Goal: Task Accomplishment & Management: Manage account settings

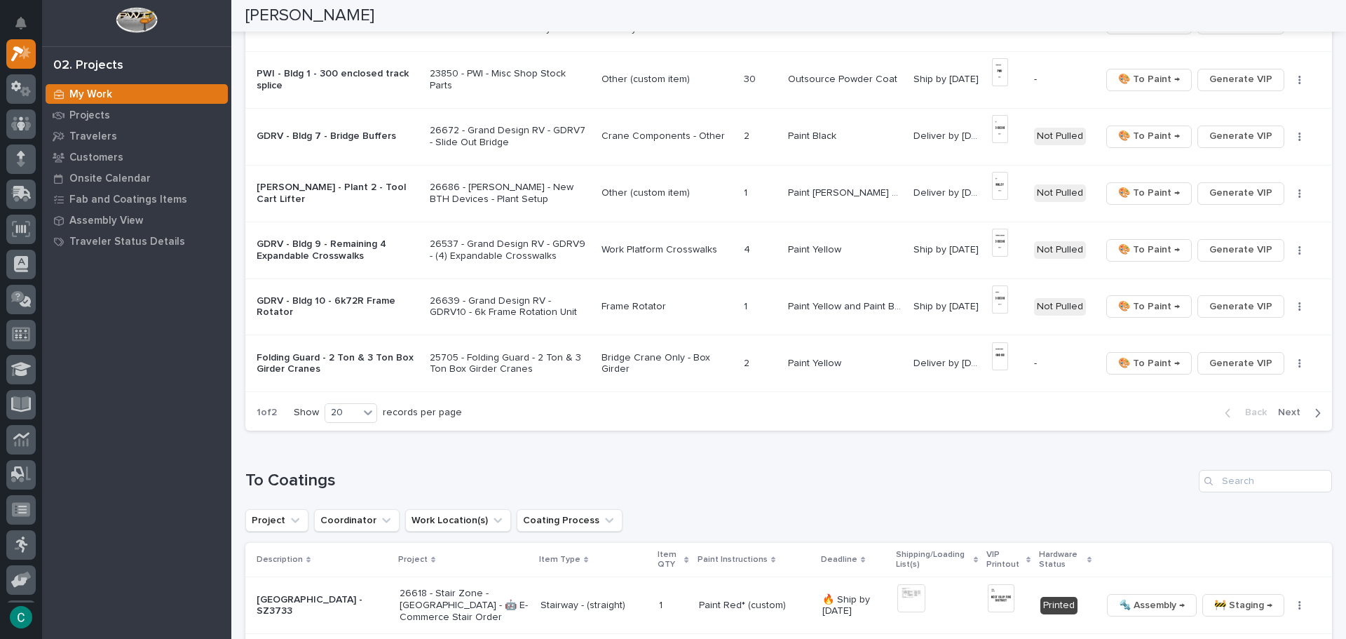
scroll to position [981, 0]
click at [1292, 414] on span "Next" at bounding box center [1293, 410] width 31 height 13
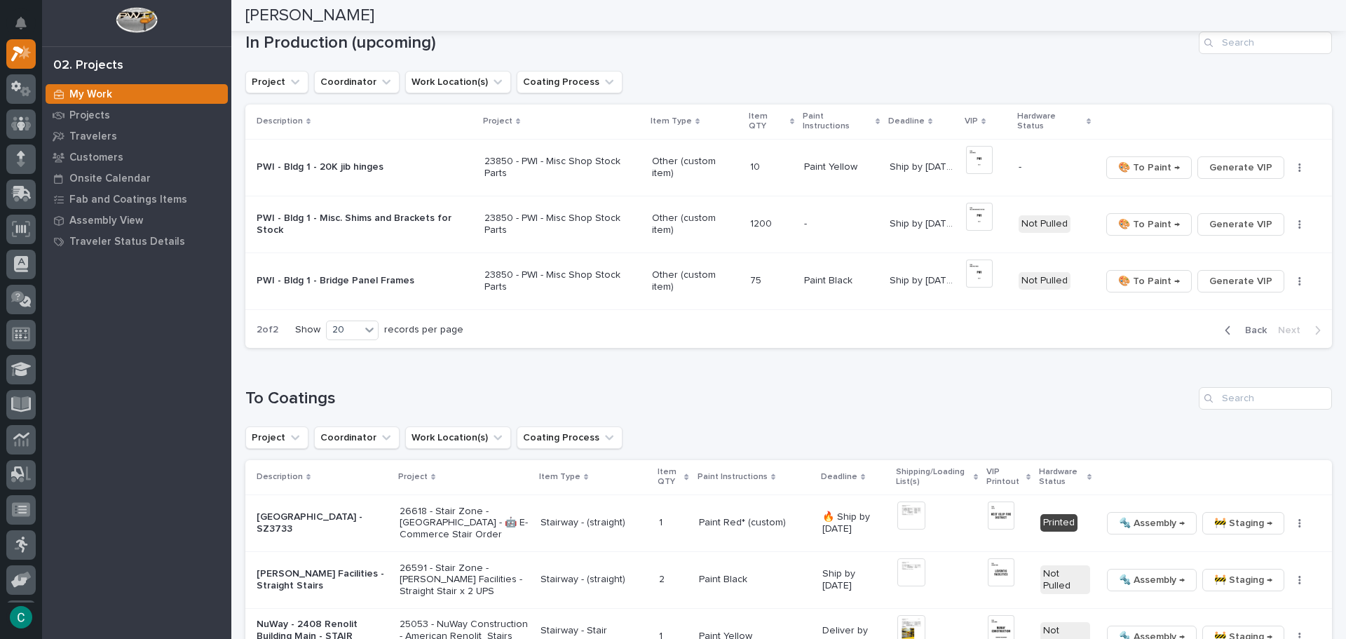
scroll to position [0, 0]
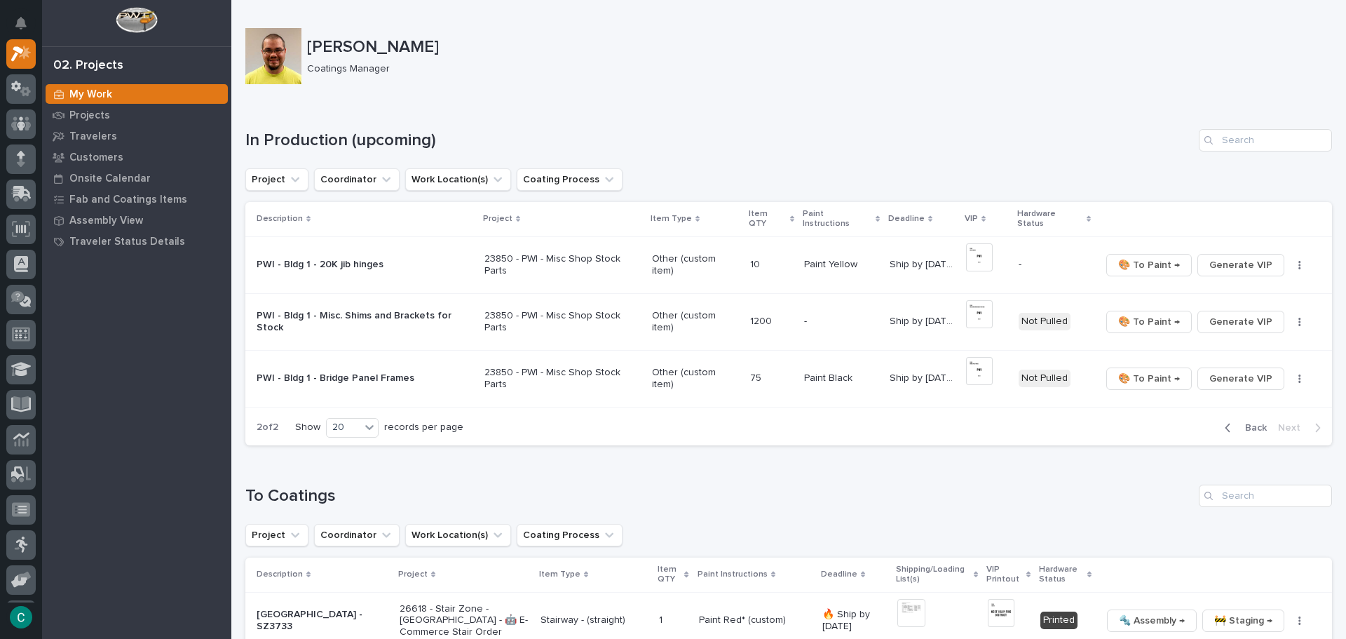
click at [1245, 421] on span "Back" at bounding box center [1252, 427] width 30 height 13
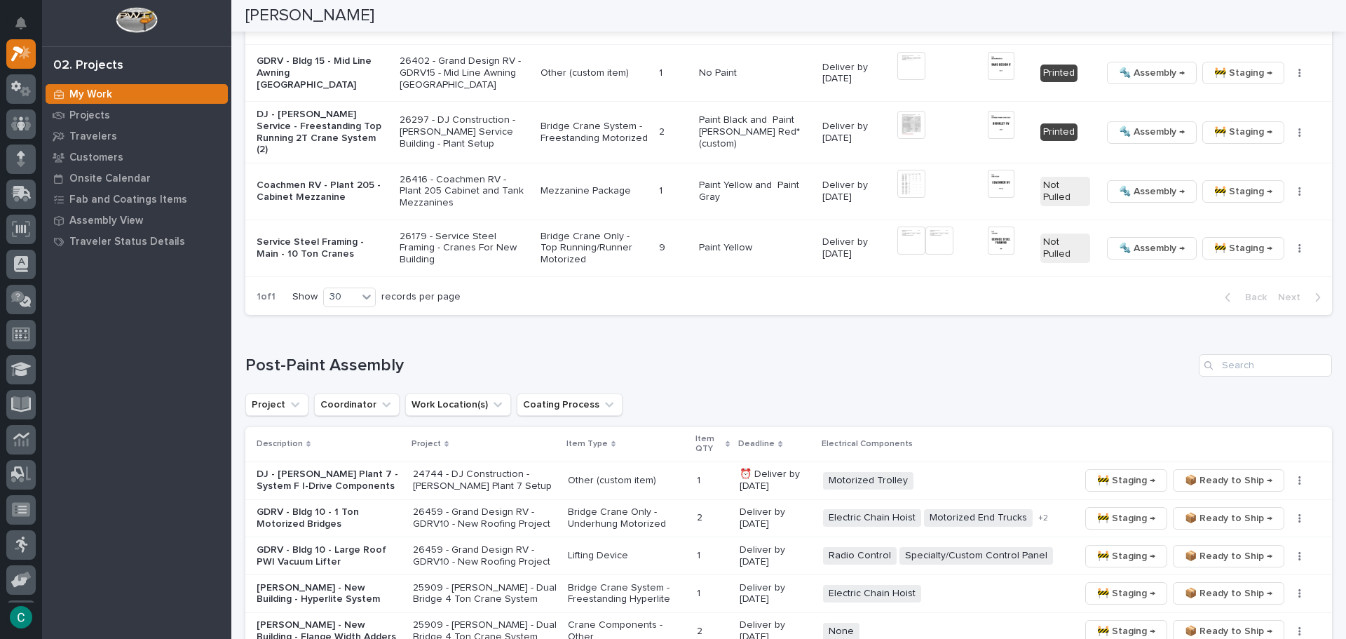
scroll to position [1402, 0]
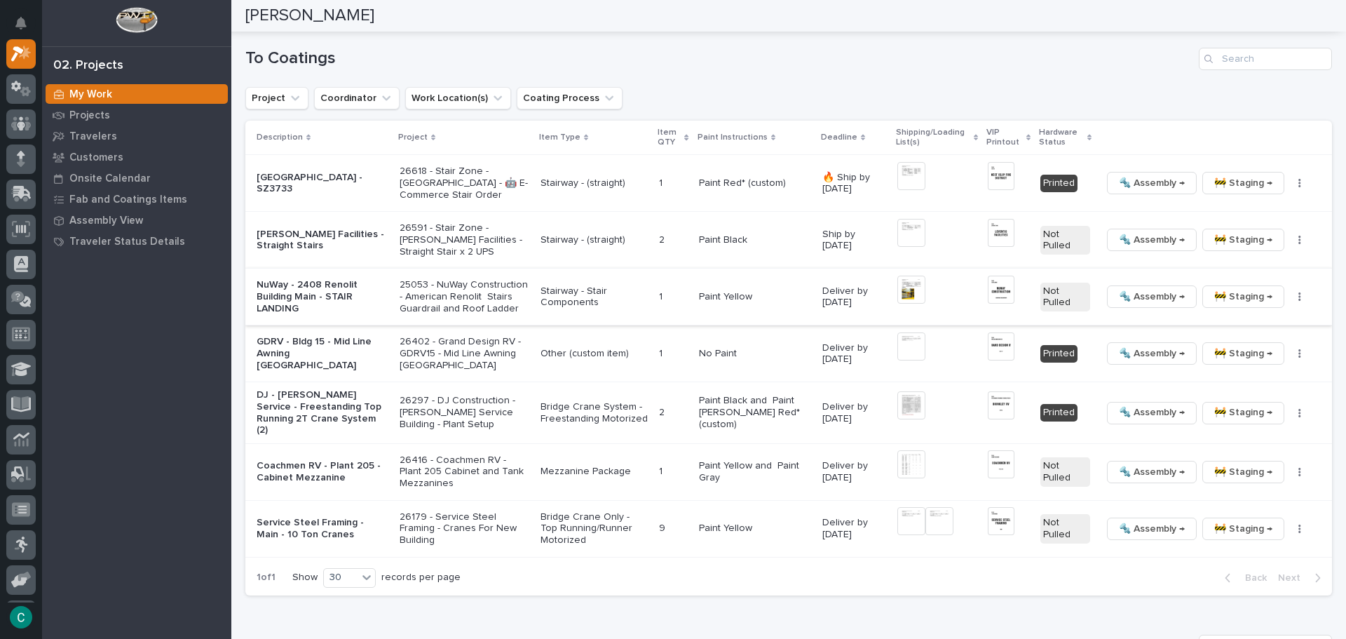
click at [1224, 302] on span "🚧 Staging →" at bounding box center [1243, 296] width 58 height 17
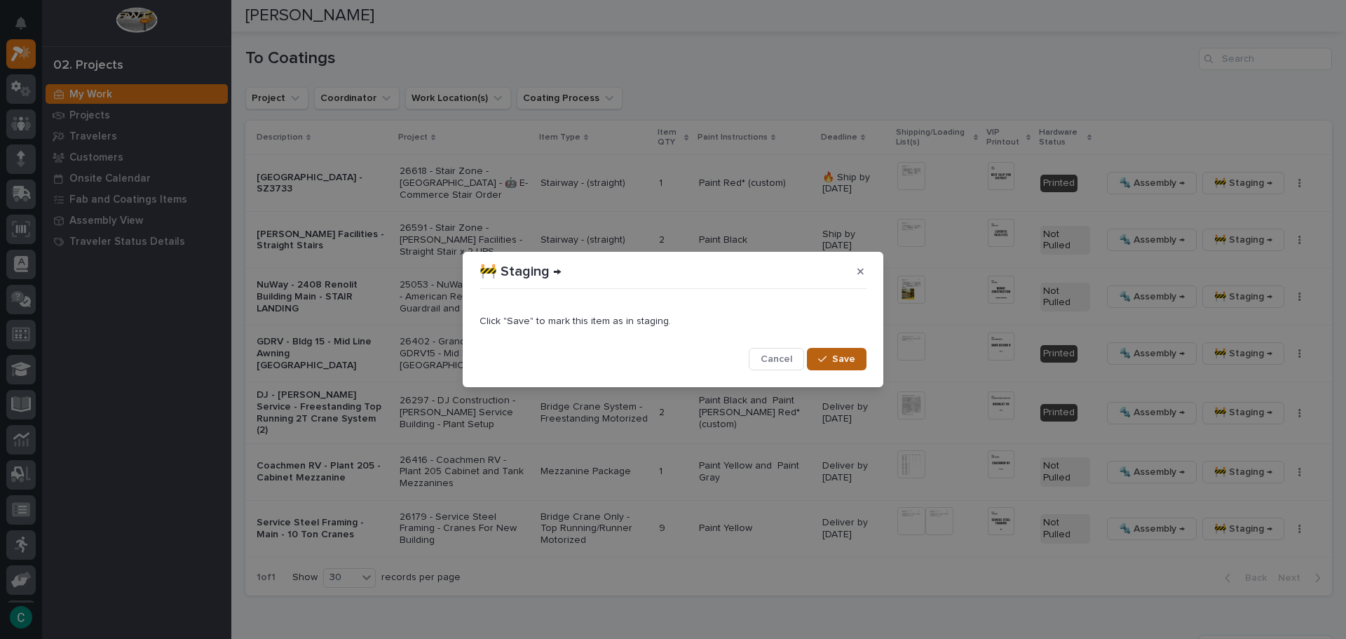
click at [842, 360] on span "Save" at bounding box center [843, 359] width 23 height 13
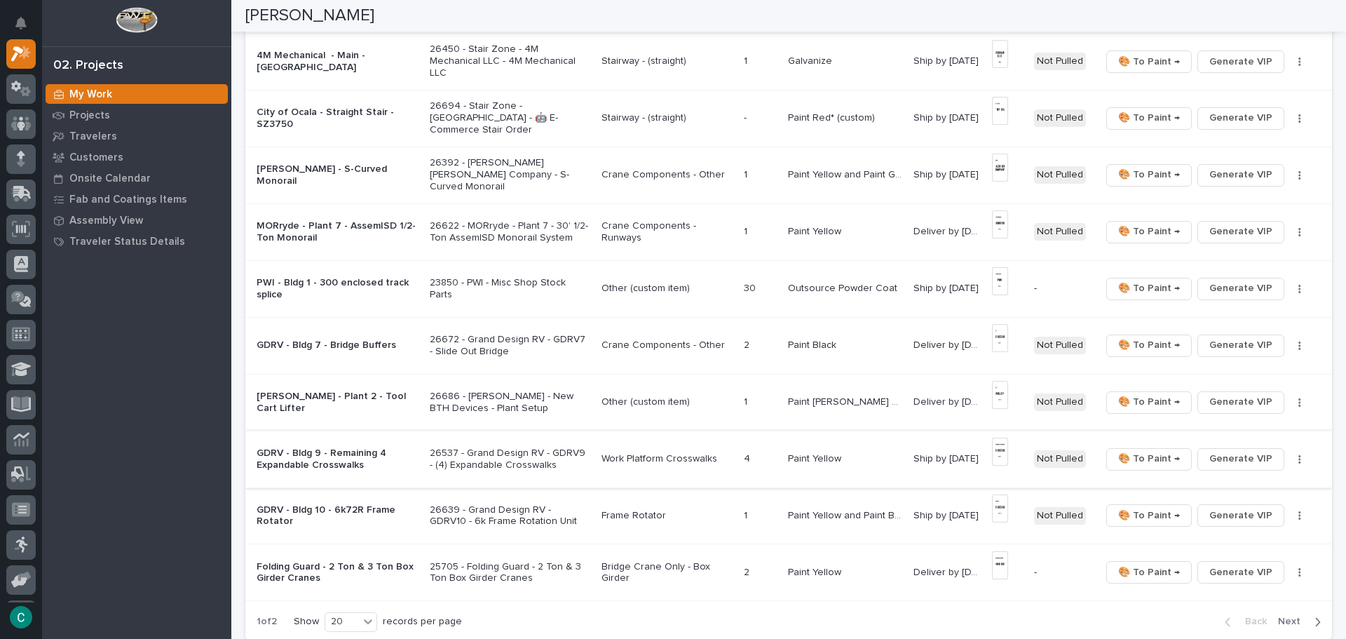
scroll to position [1122, 0]
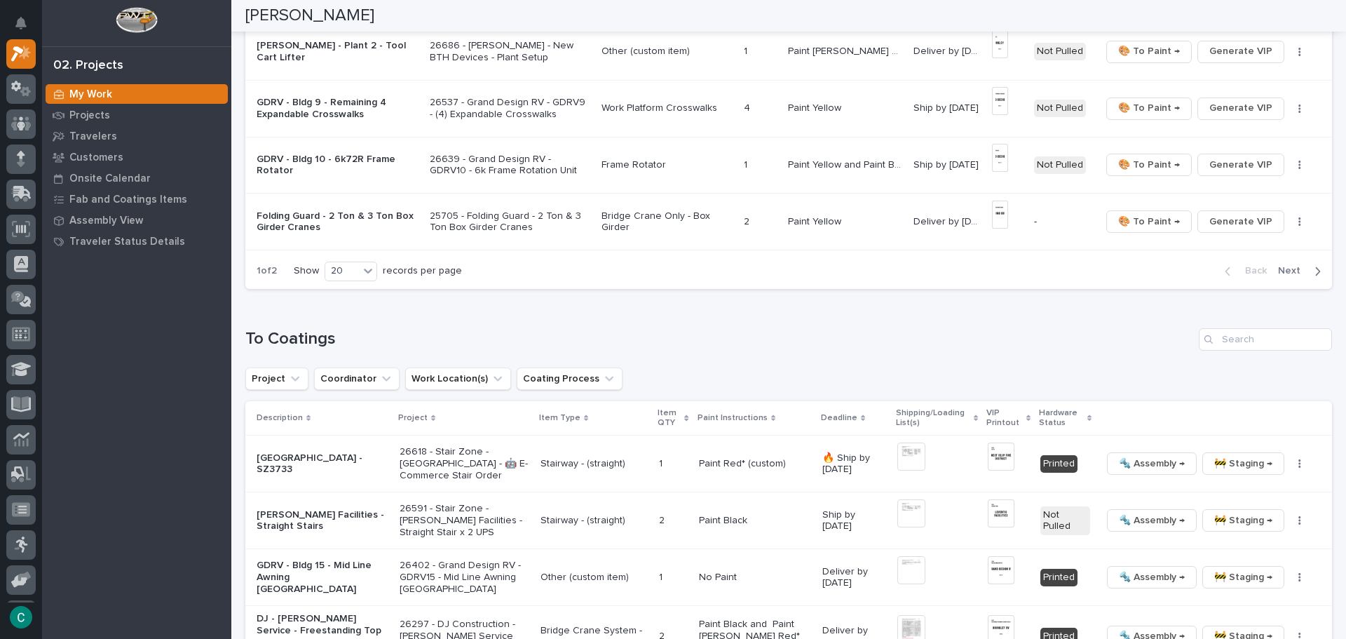
click at [1284, 273] on span "Next" at bounding box center [1293, 270] width 31 height 13
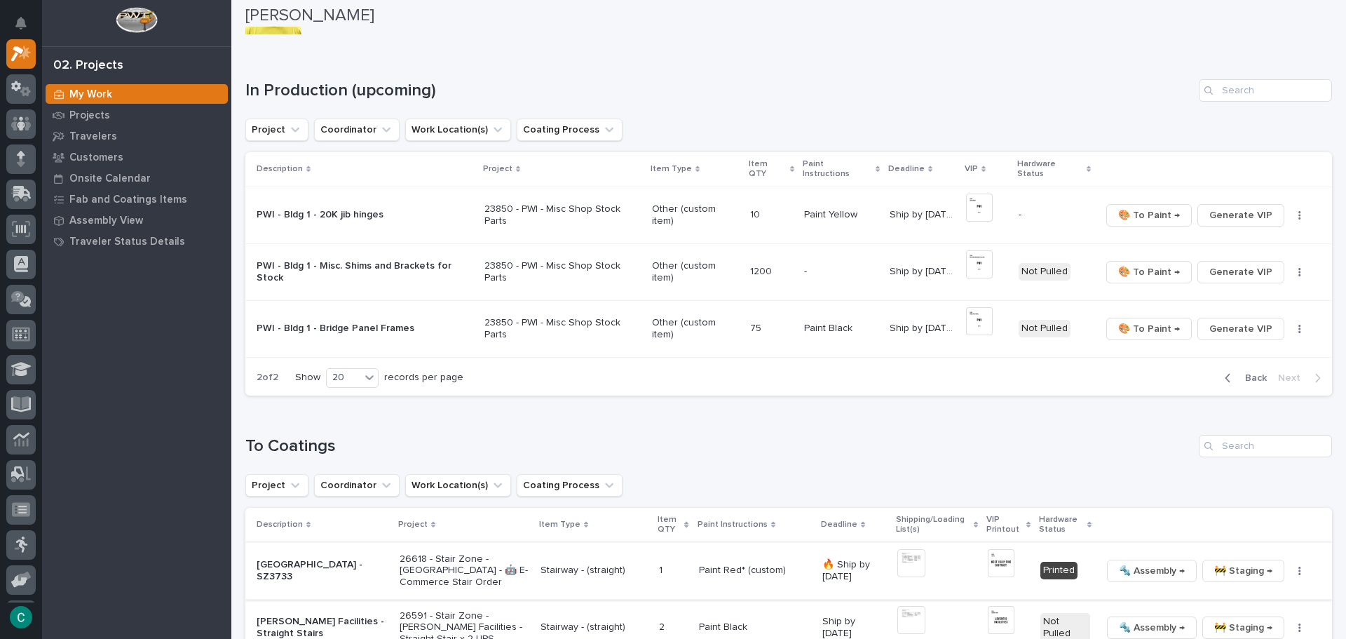
scroll to position [4, 0]
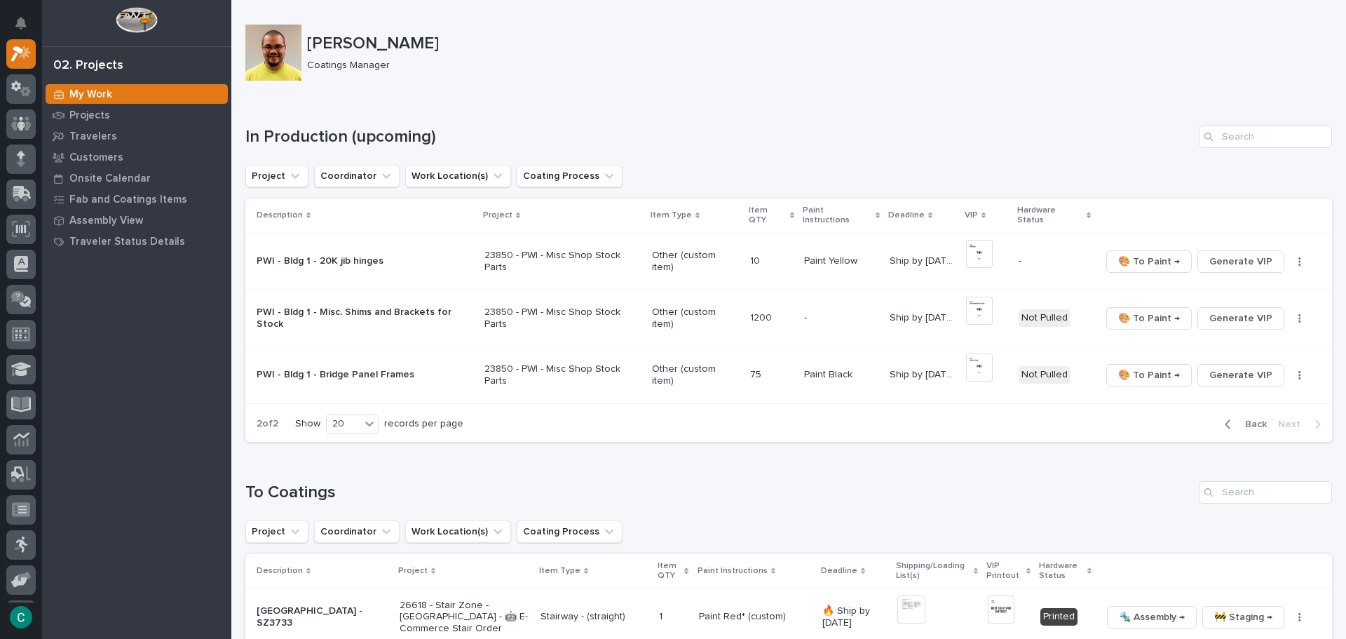
drag, startPoint x: 1234, startPoint y: 411, endPoint x: 1214, endPoint y: 397, distance: 25.1
click at [1234, 407] on div "Back Next" at bounding box center [1272, 424] width 118 height 35
click at [1237, 418] on span "Back" at bounding box center [1252, 424] width 30 height 13
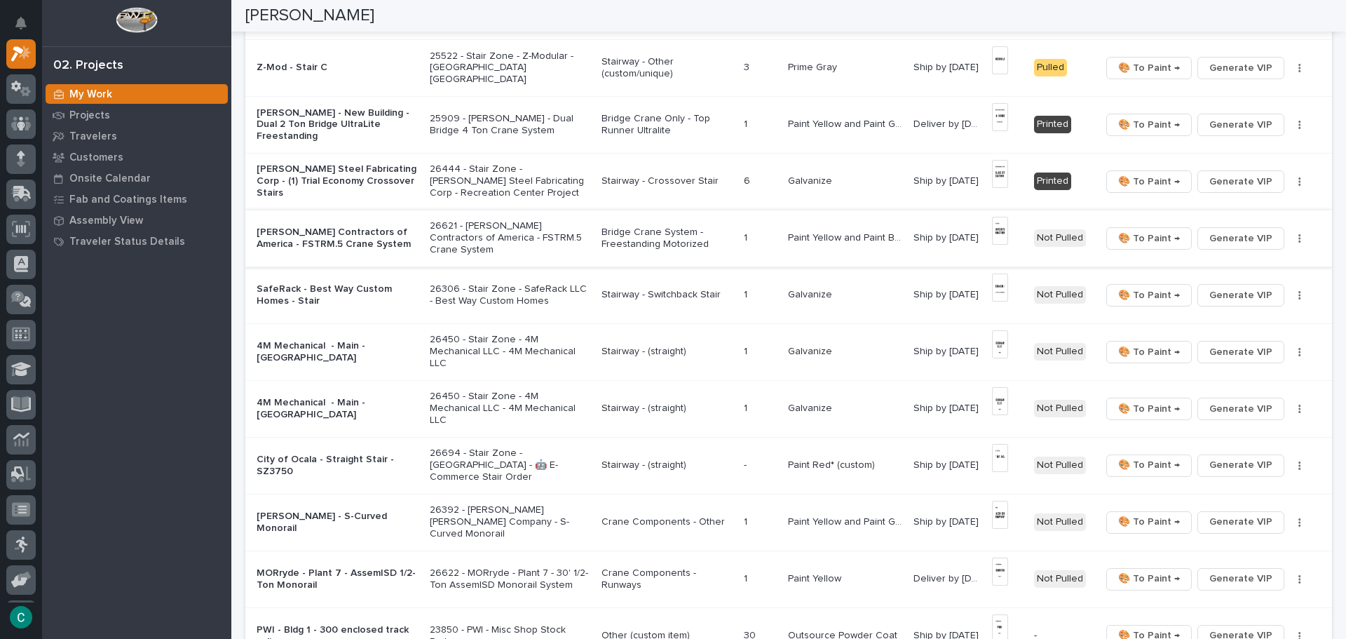
scroll to position [0, 0]
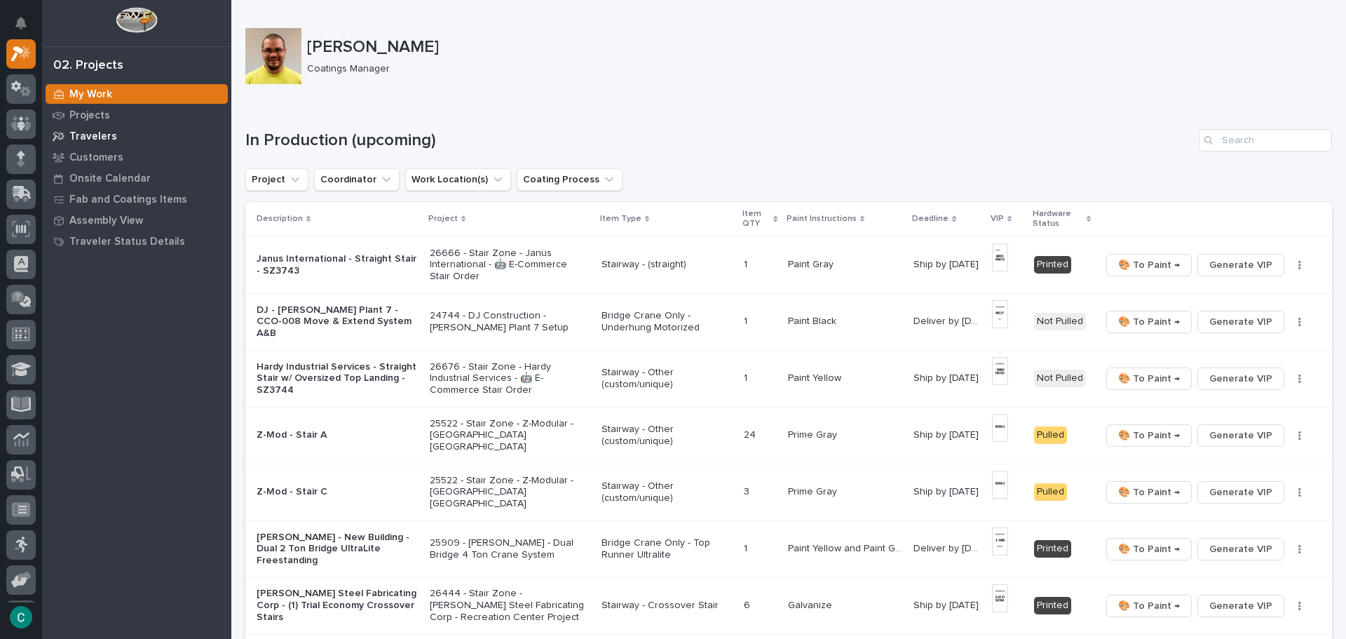
click at [107, 130] on p "Travelers" at bounding box center [93, 136] width 48 height 13
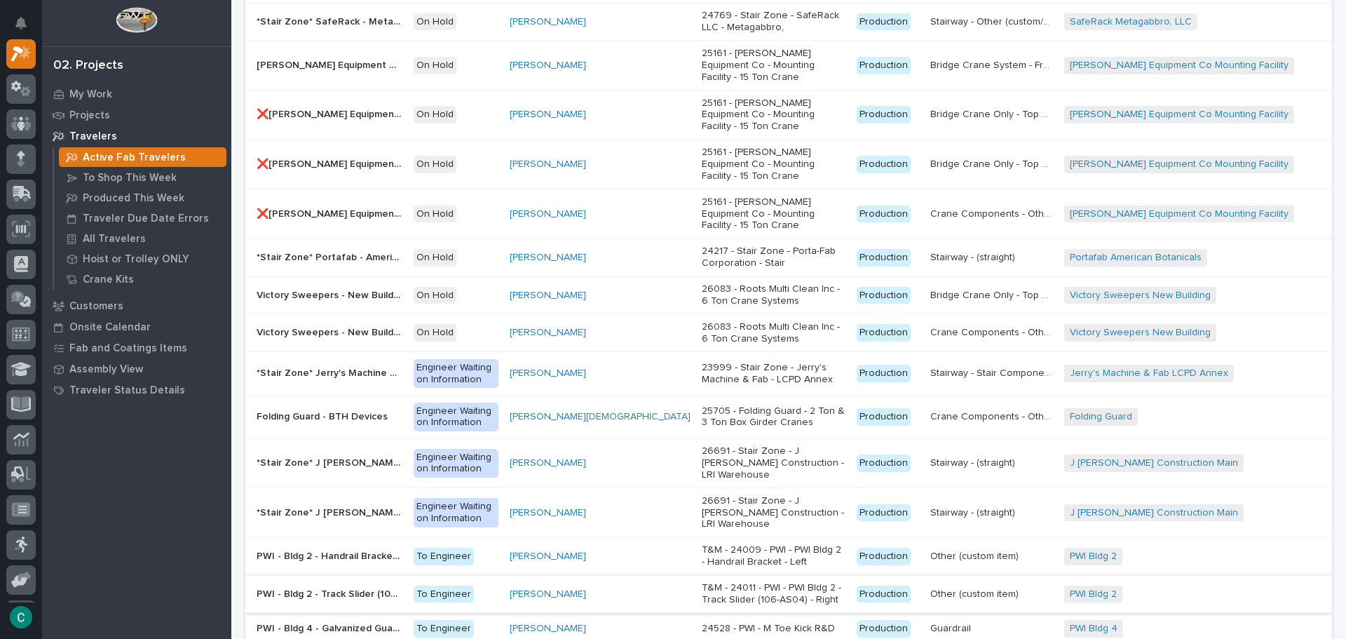
scroll to position [798, 0]
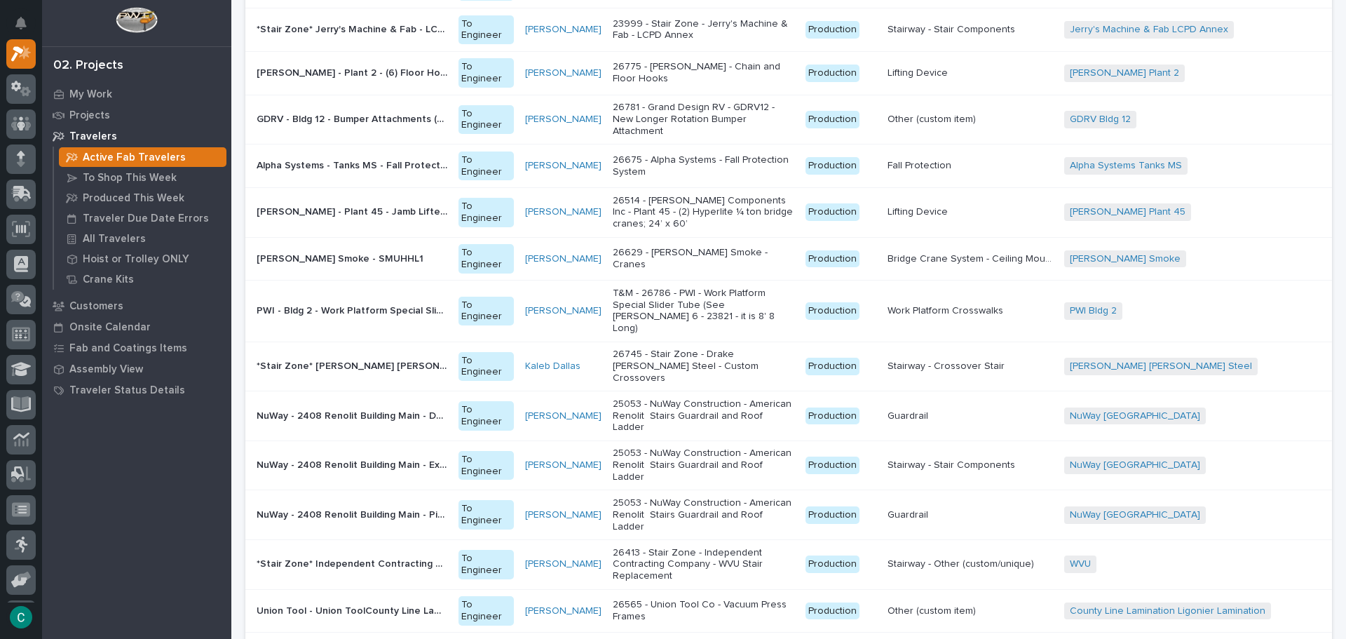
scroll to position [963, 0]
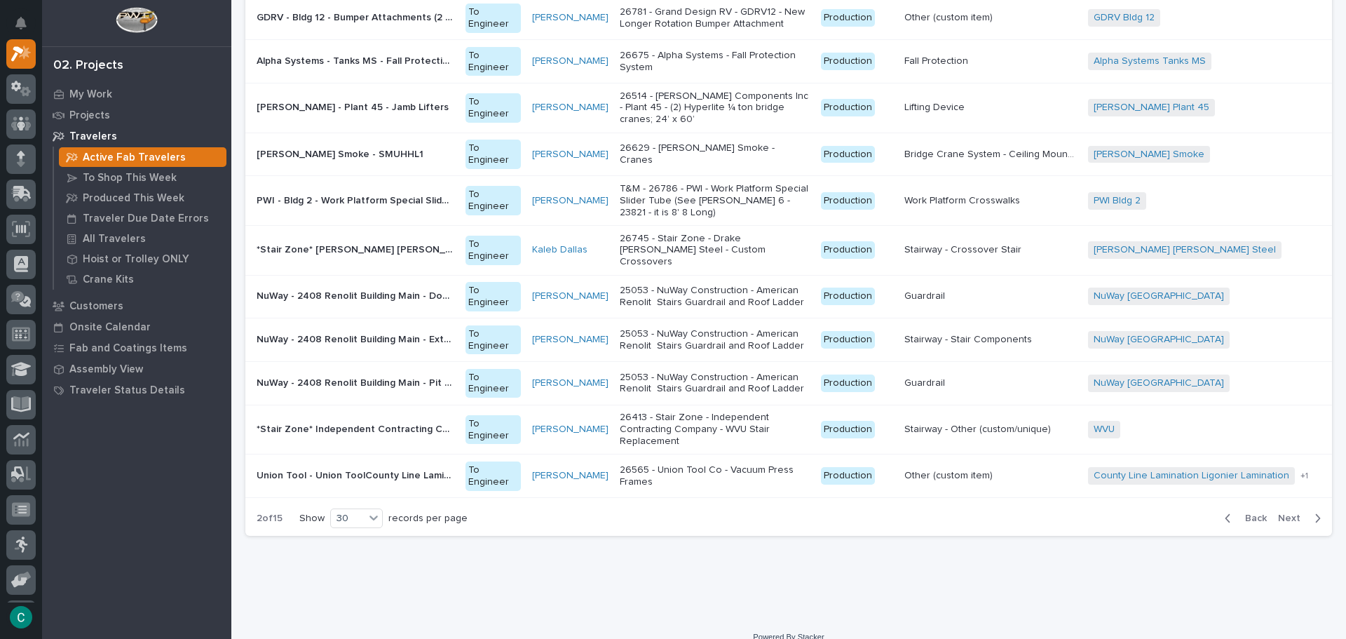
click at [1297, 512] on span "Next" at bounding box center [1293, 518] width 31 height 13
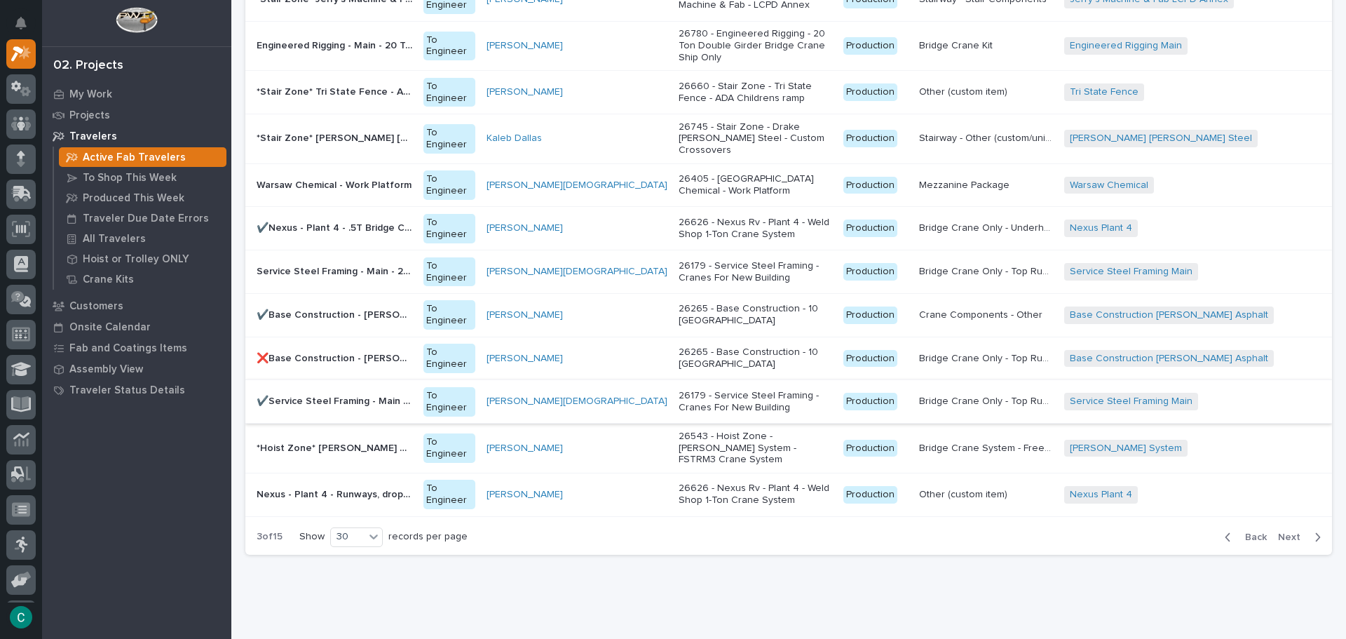
scroll to position [957, 0]
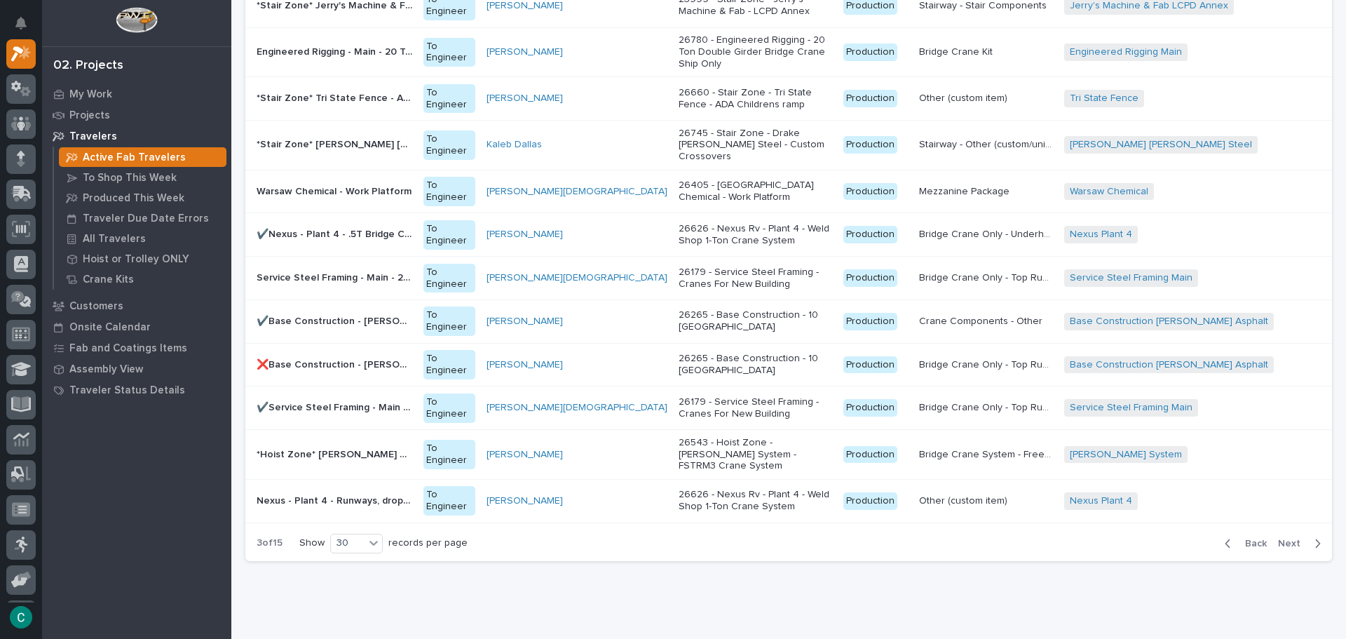
click at [1278, 537] on span "Next" at bounding box center [1293, 543] width 31 height 13
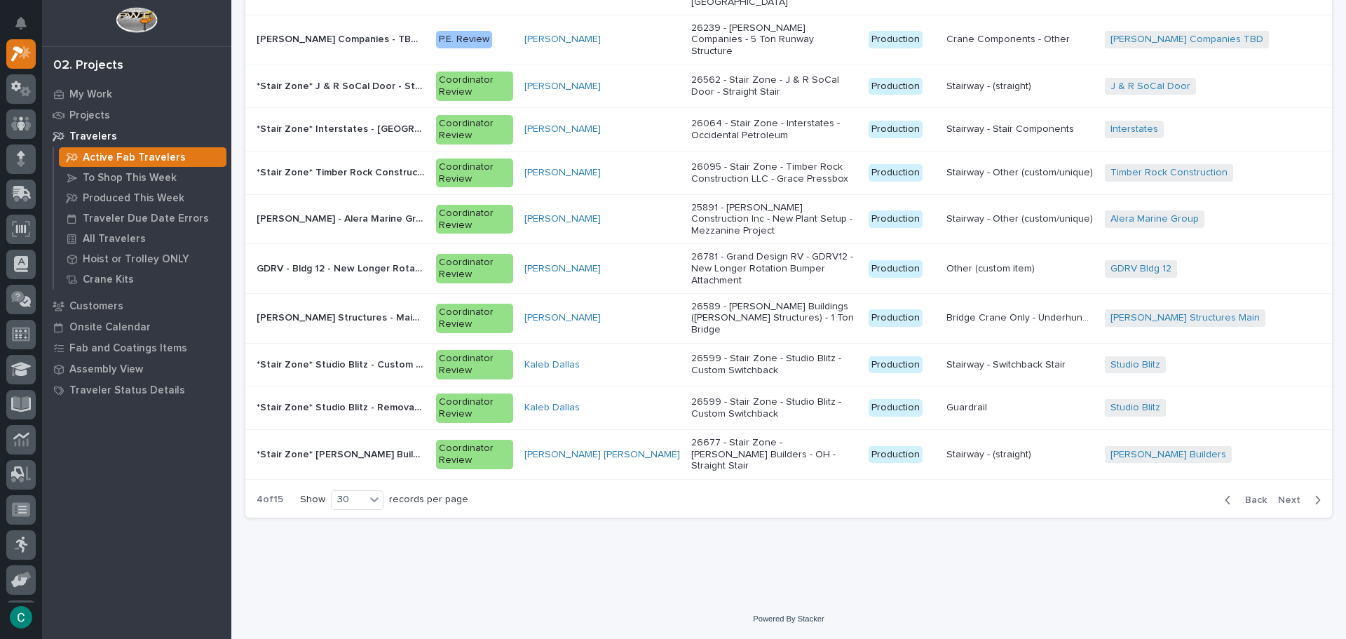
scroll to position [844, 0]
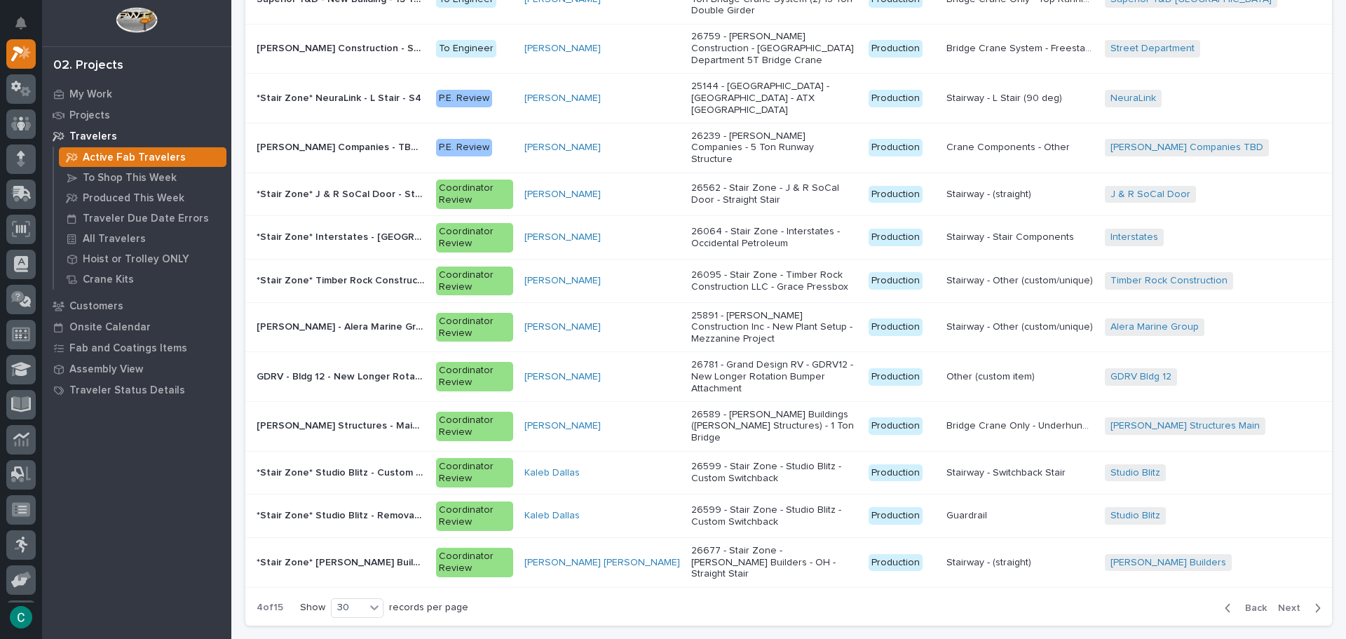
click at [1288, 601] on span "Next" at bounding box center [1293, 607] width 31 height 13
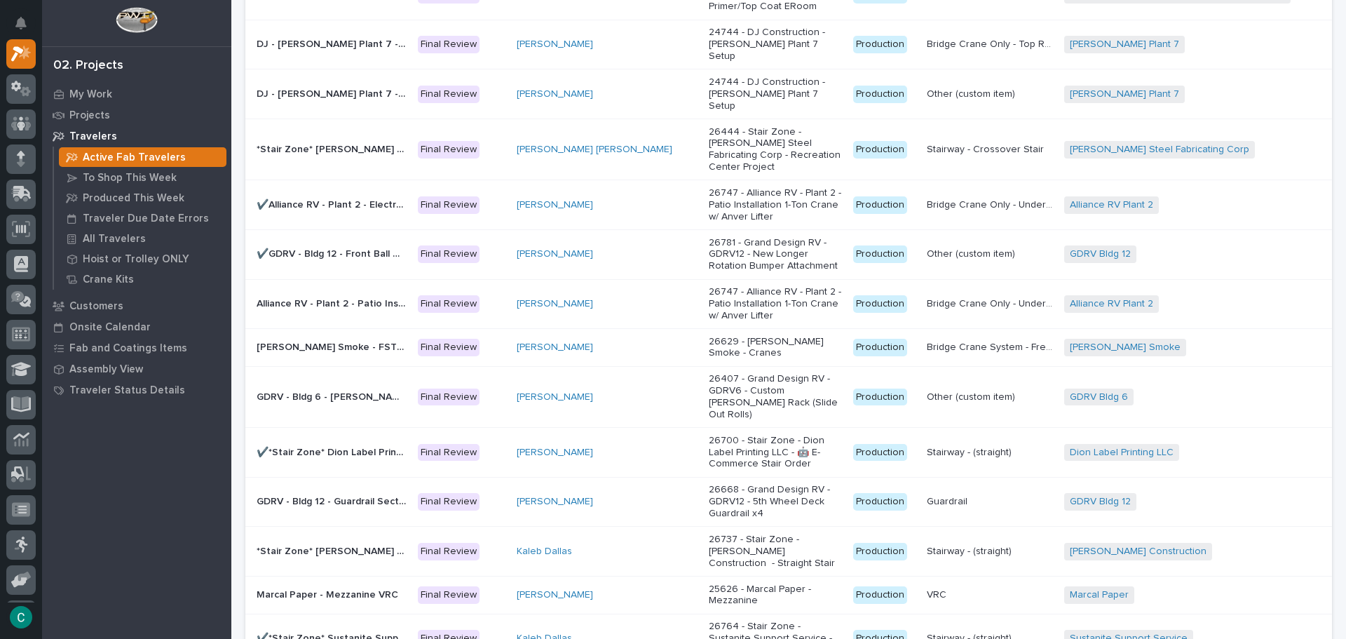
scroll to position [920, 0]
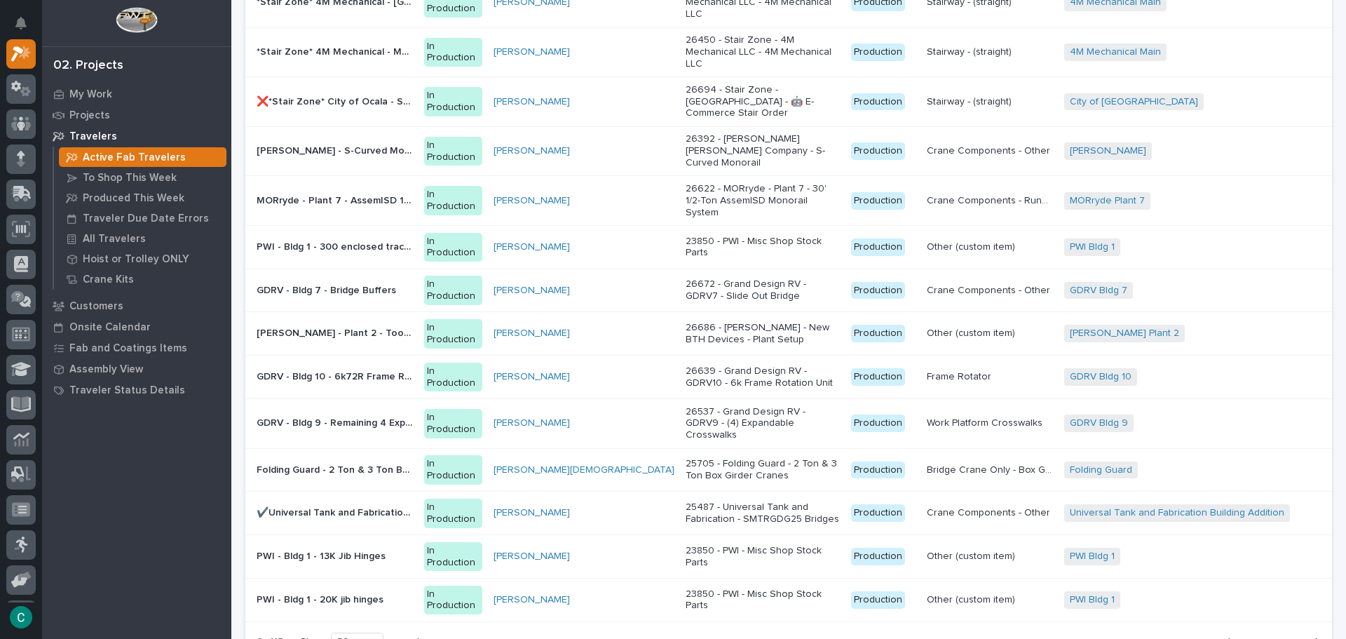
scroll to position [963, 0]
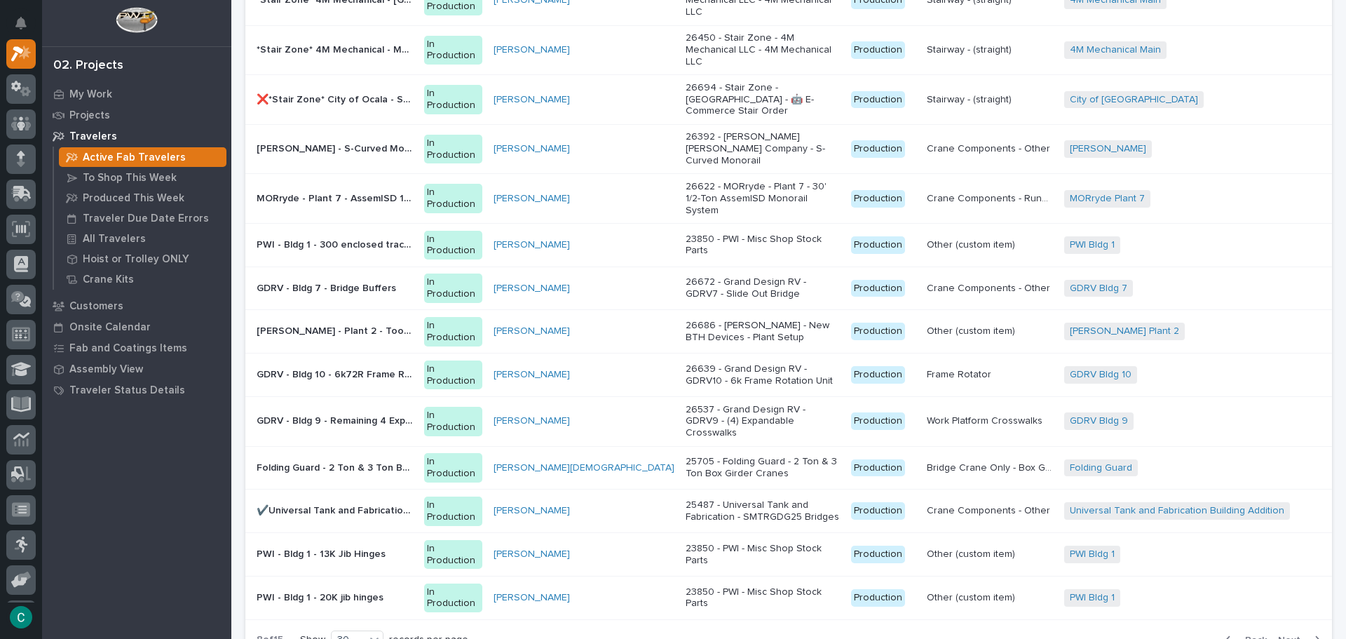
click at [1278, 634] on span "Next" at bounding box center [1293, 640] width 31 height 13
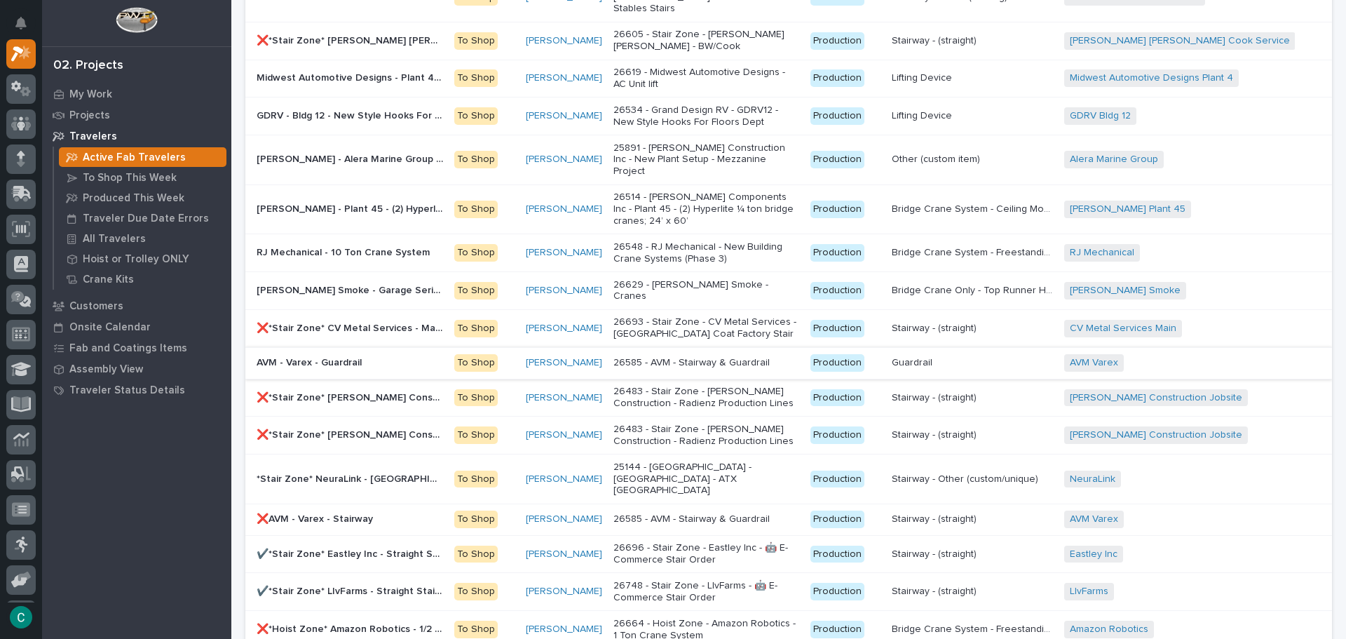
scroll to position [701, 0]
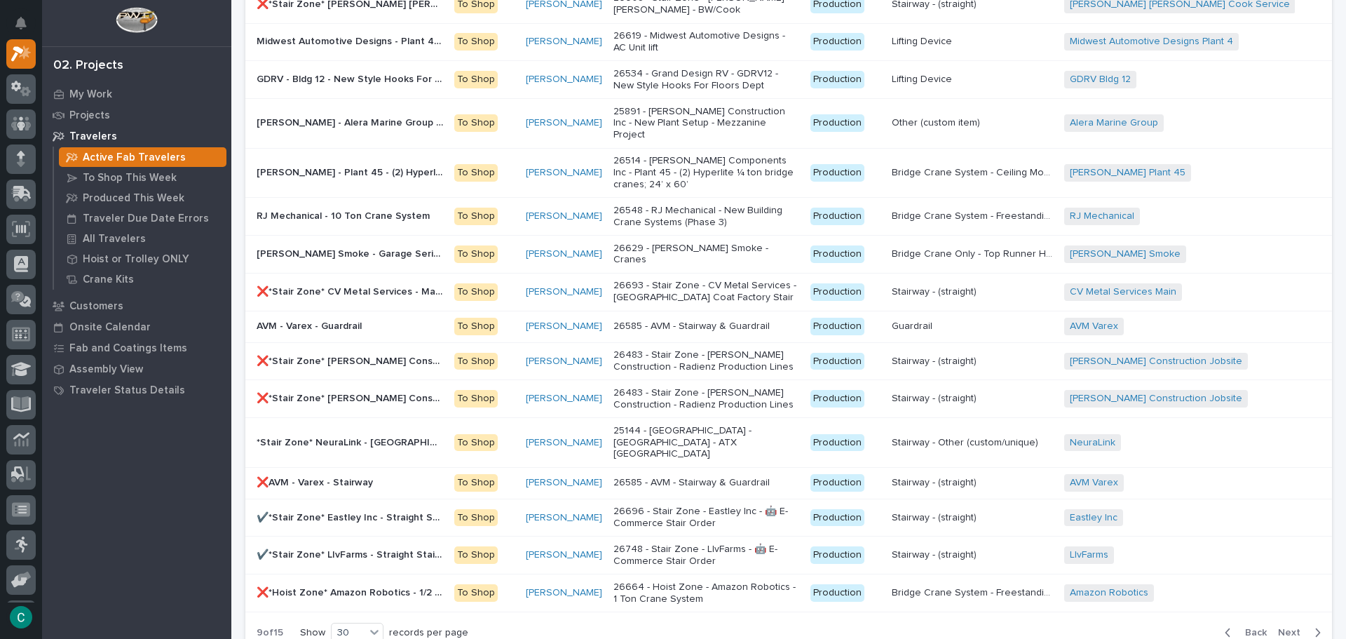
click at [1283, 626] on span "Next" at bounding box center [1293, 632] width 31 height 13
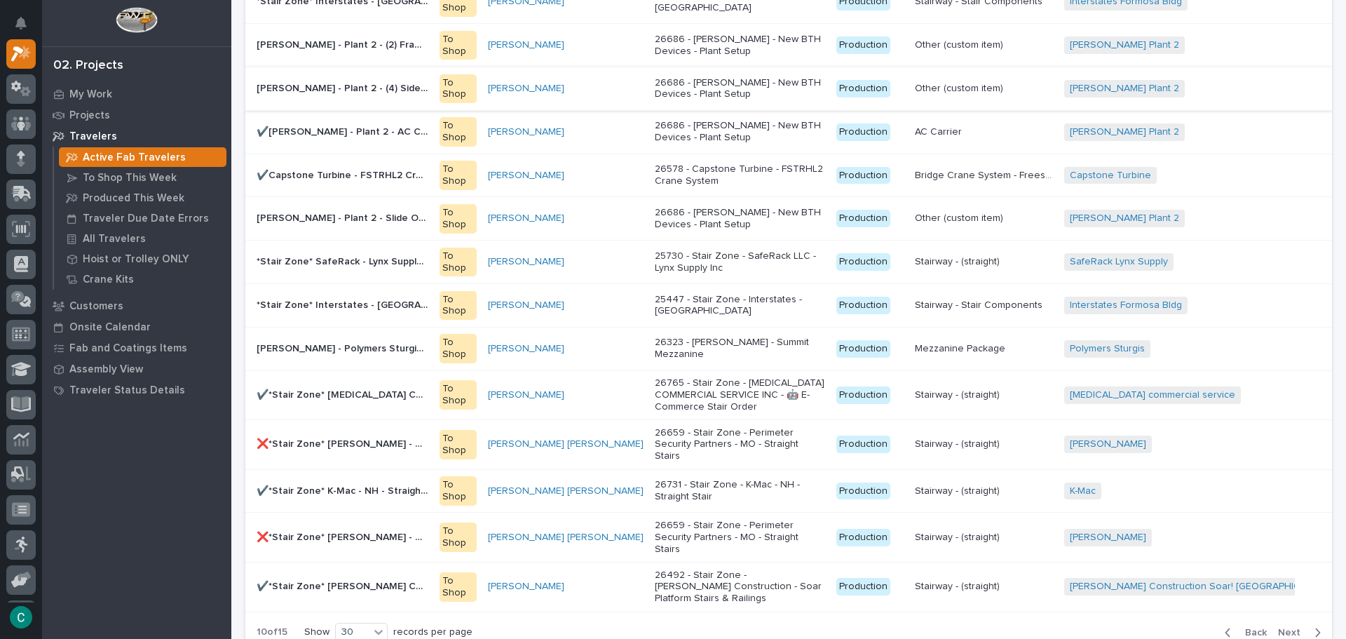
scroll to position [911, 0]
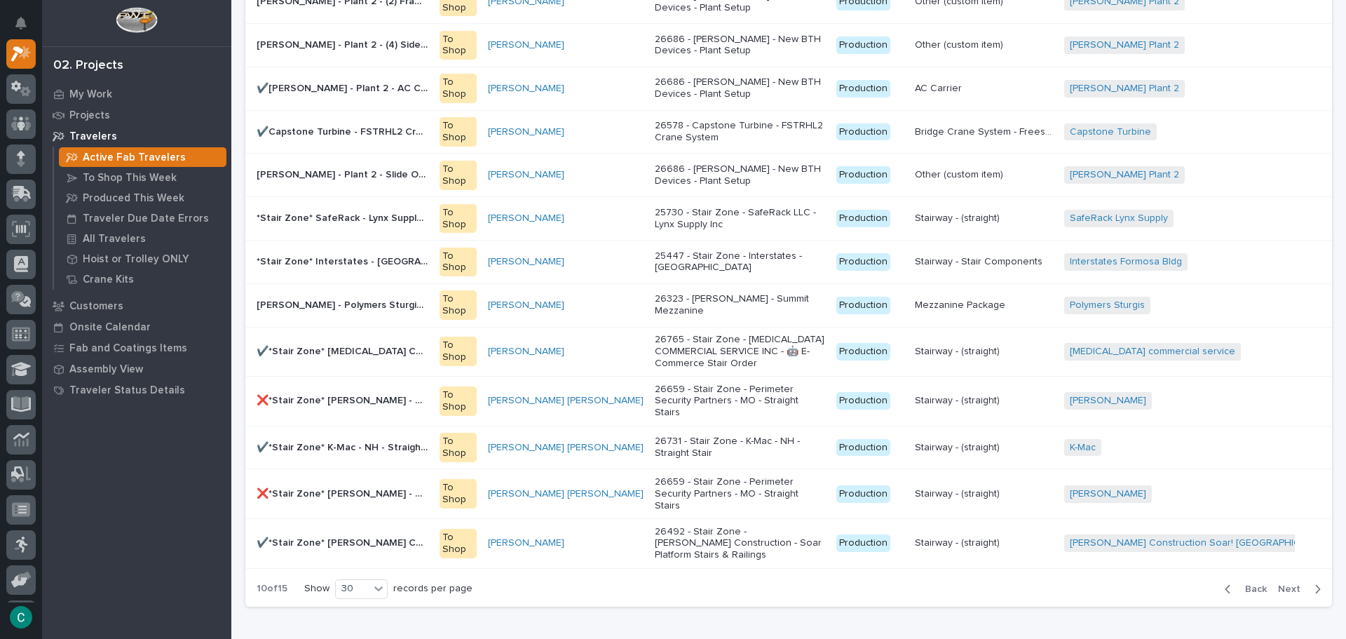
click at [1297, 583] on span "Next" at bounding box center [1293, 589] width 31 height 13
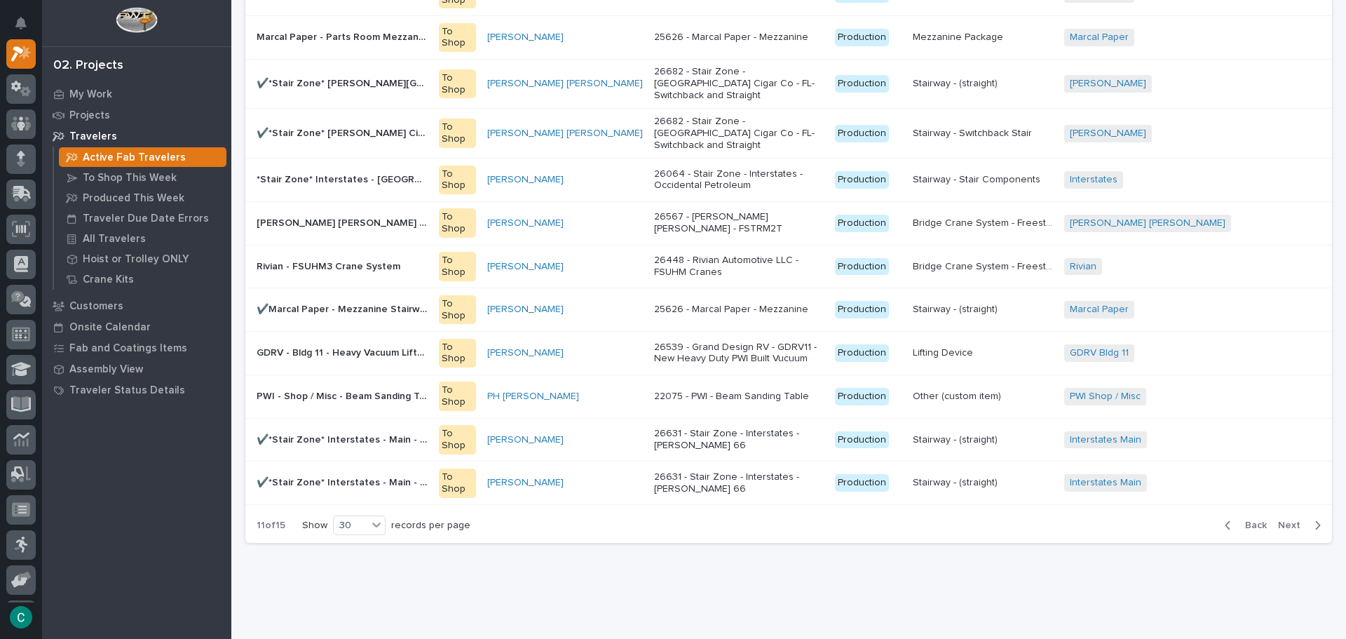
scroll to position [957, 0]
click at [1288, 518] on span "Next" at bounding box center [1293, 524] width 31 height 13
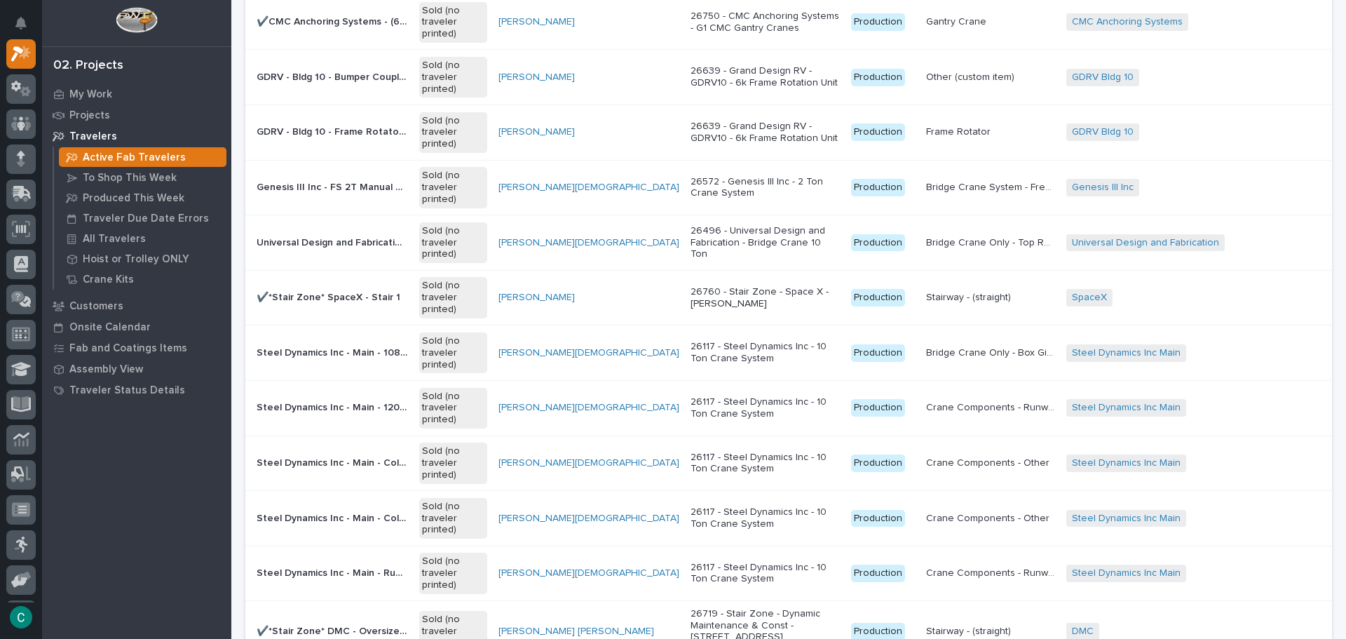
scroll to position [771, 0]
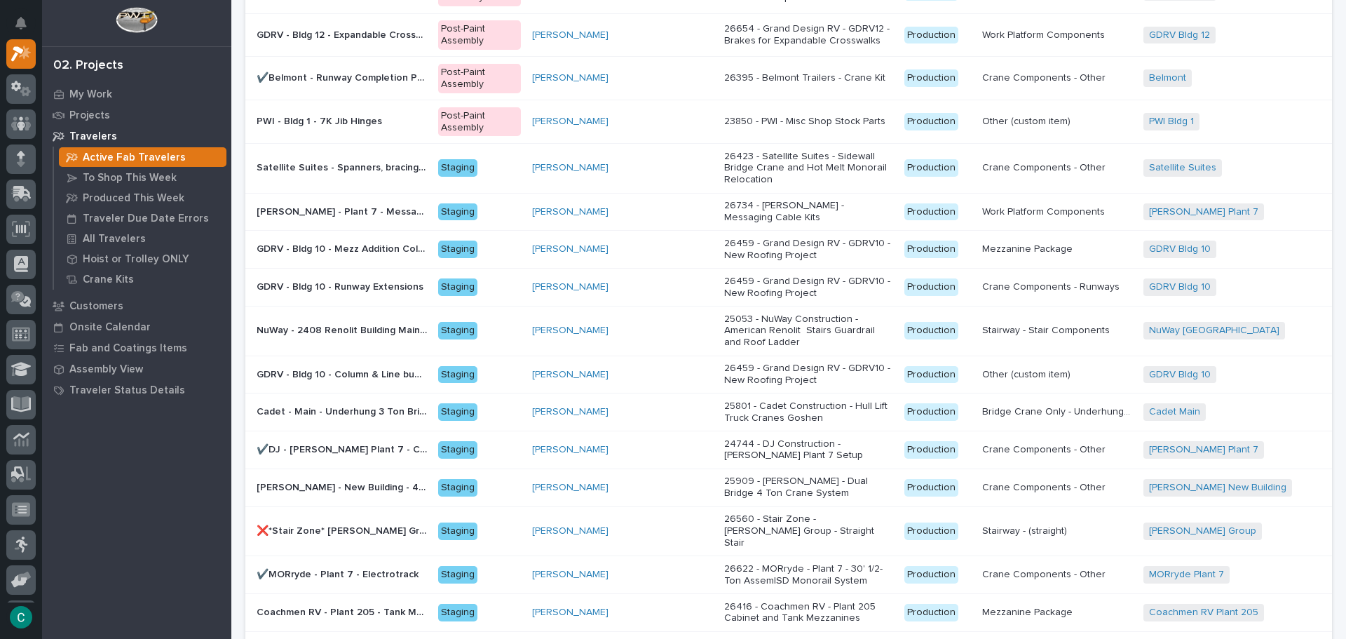
scroll to position [776, 0]
click at [1282, 638] on span "Next" at bounding box center [1293, 650] width 31 height 13
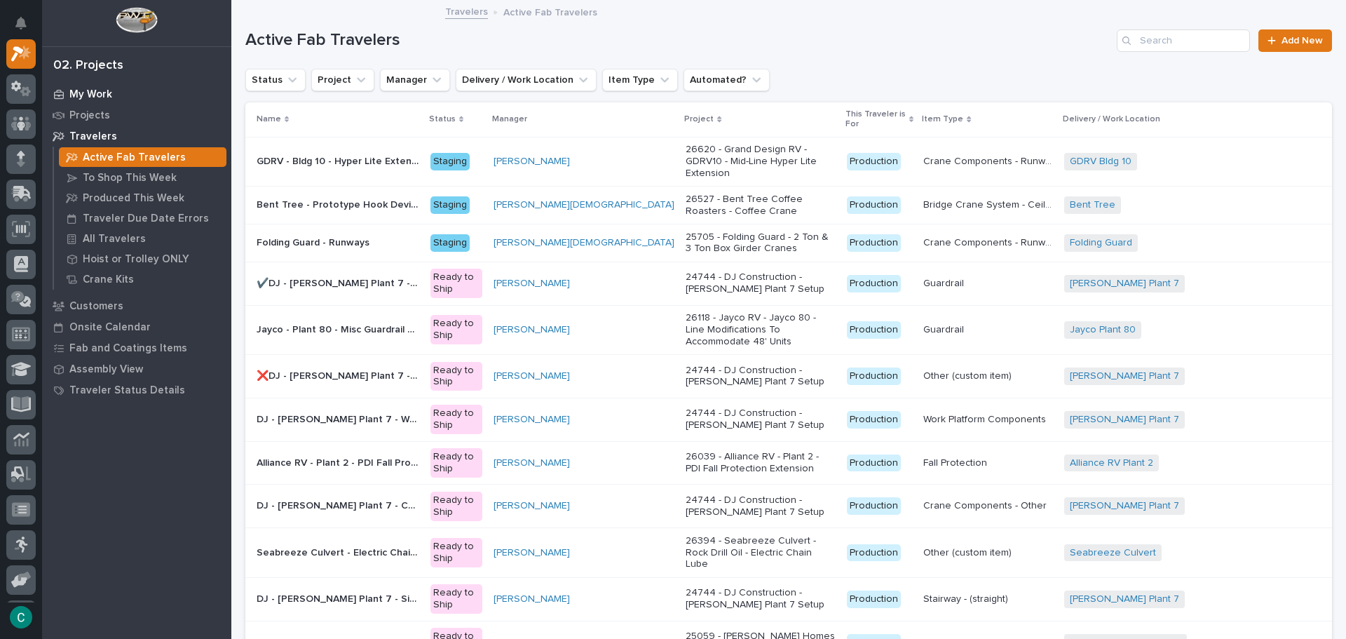
click at [88, 98] on p "My Work" at bounding box center [90, 94] width 43 height 13
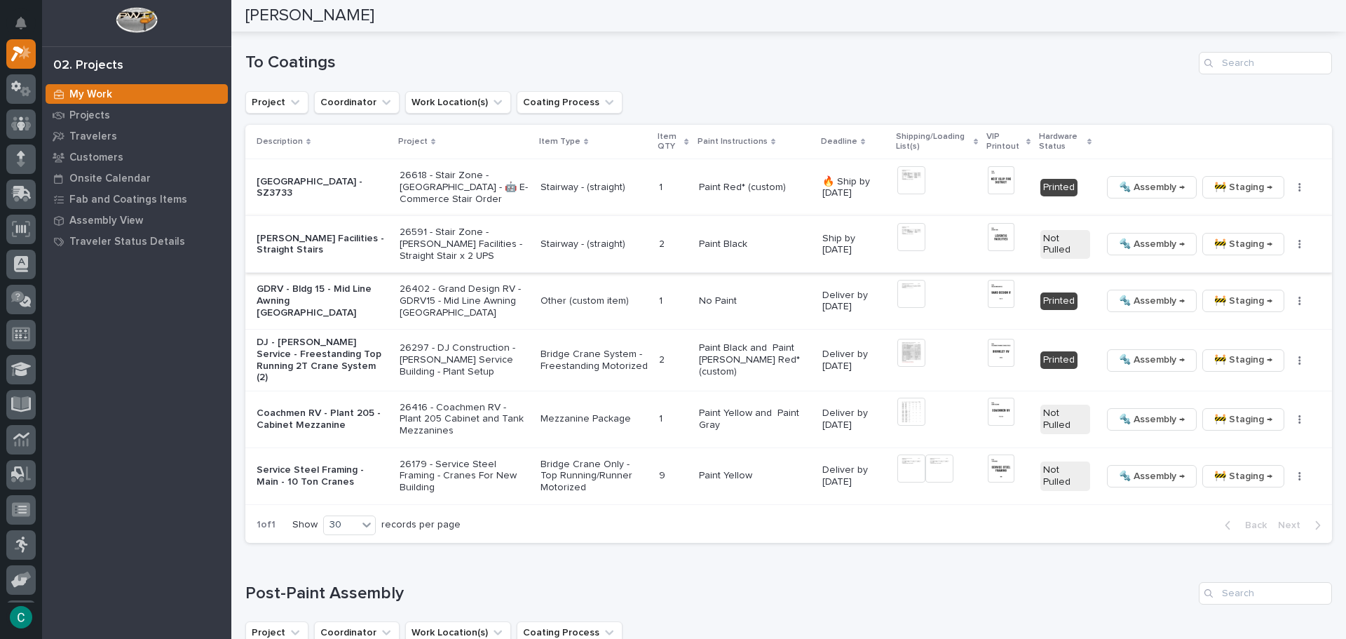
scroll to position [1402, 0]
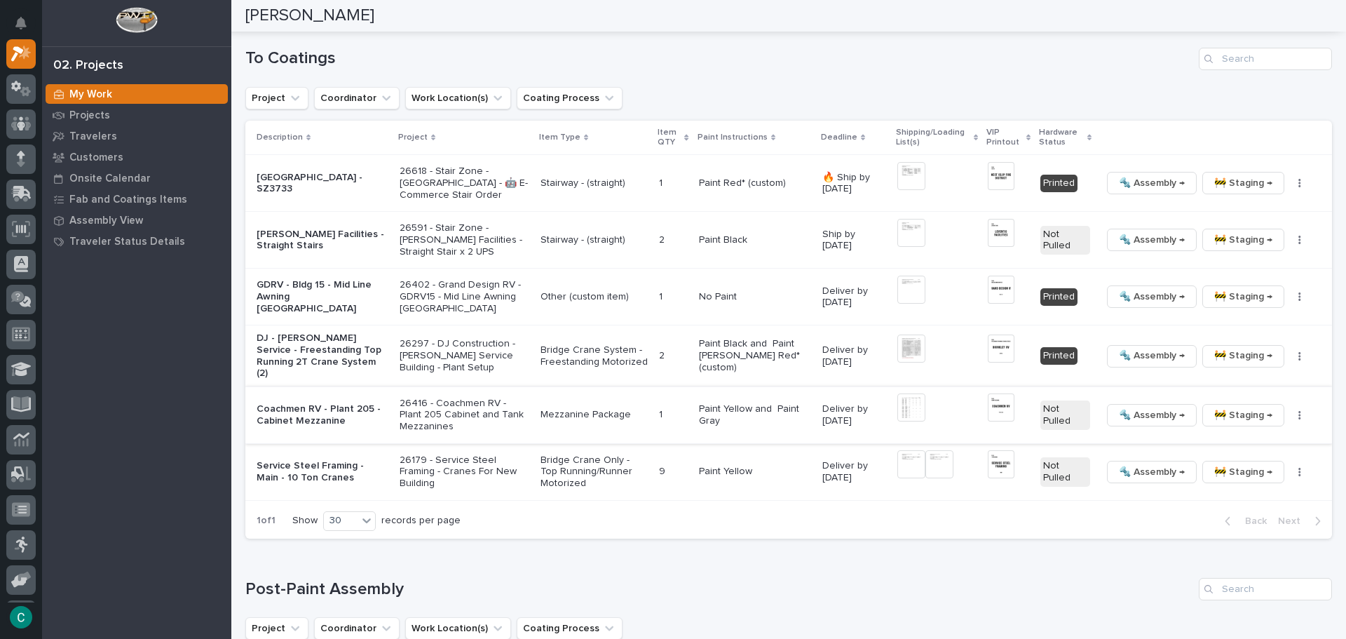
click at [1219, 411] on span "🚧 Staging →" at bounding box center [1243, 415] width 58 height 17
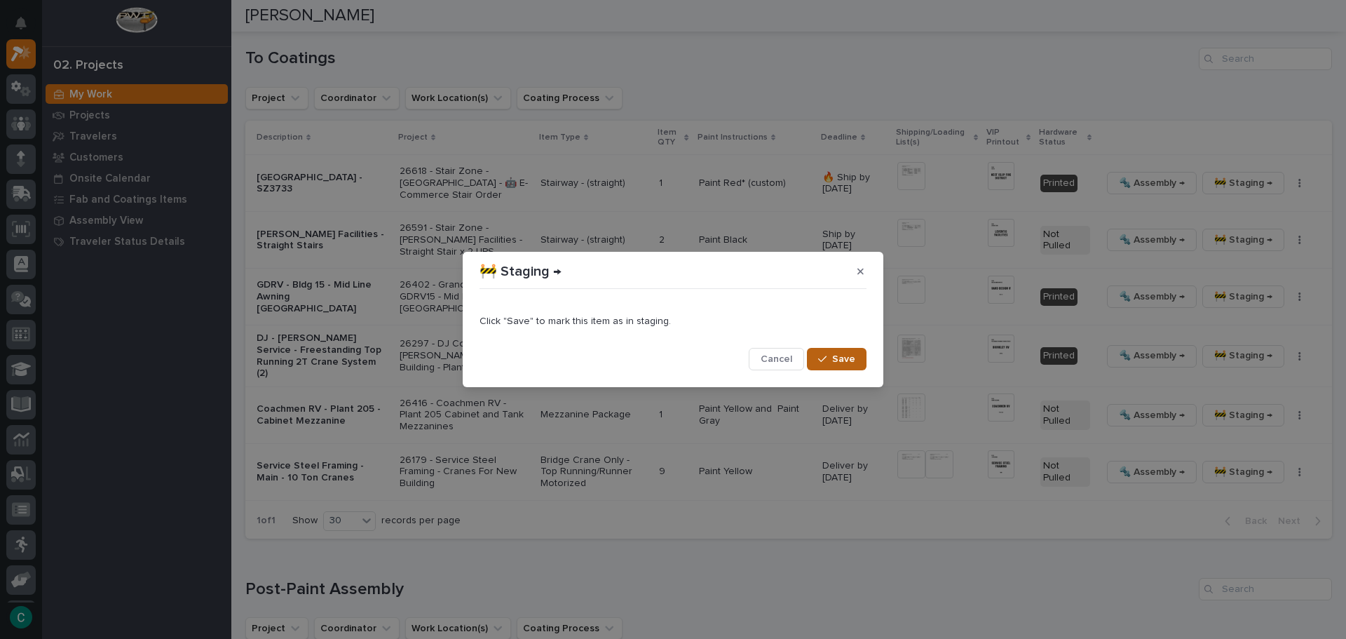
click at [856, 365] on button "Save" at bounding box center [837, 359] width 60 height 22
